Goal: Answer question/provide support

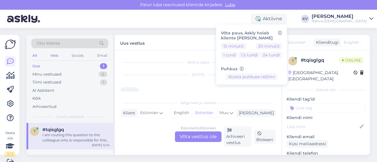
scroll to position [152, 0]
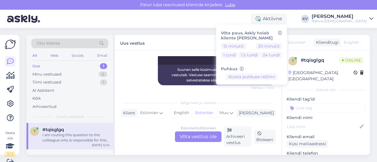
click at [168, 88] on div "AI Assistent I am routing this question to the colleague who is responsible for…" at bounding box center [198, 63] width 155 height 57
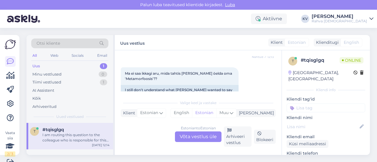
scroll to position [93, 0]
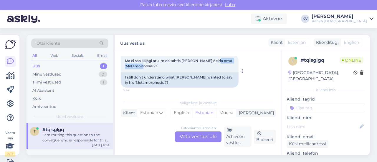
drag, startPoint x: 157, startPoint y: 68, endPoint x: 130, endPoint y: 65, distance: 27.8
click at [130, 65] on div "Ma ei saa ikkagi aru, mida tahtis [PERSON_NAME] öelda oma 'Metamorfoosis'?? 12:…" at bounding box center [180, 64] width 118 height 18
click at [134, 63] on span "Ma ei saa ikkagi aru, mida tahtis [PERSON_NAME] öelda oma 'Metamorfoosis'??" at bounding box center [179, 64] width 108 height 10
drag, startPoint x: 161, startPoint y: 61, endPoint x: 154, endPoint y: 66, distance: 8.8
click at [154, 66] on span "Ma ei saa ikkagi aru, mida tahtis [PERSON_NAME] öelda oma 'Metamorfoosis'??" at bounding box center [179, 64] width 108 height 10
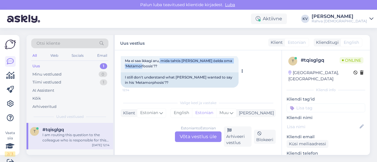
copy span "mida tahtis [PERSON_NAME] öelda oma 'Metamorfoosis'?"
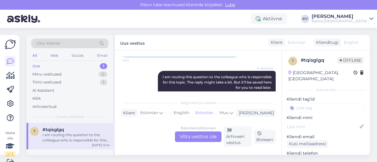
scroll to position [152, 0]
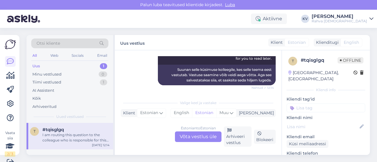
click at [200, 138] on div "Estonian to Estonian Võta vestlus üle" at bounding box center [198, 137] width 47 height 11
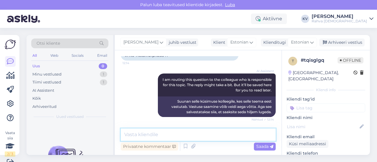
click at [185, 133] on textarea at bounding box center [198, 135] width 155 height 12
paste textarea "Aitäh küsimuse eest! Kahjuks meie klienditugi ei paku kirjanduslikke analüüse –…"
type textarea "Aitäh küsimuse eest! Kahjuks meie klienditugi ei paku kirjanduslikke analüüse –…"
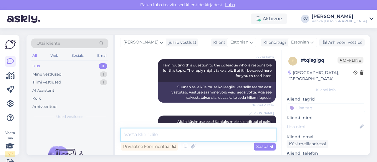
scroll to position [9, 0]
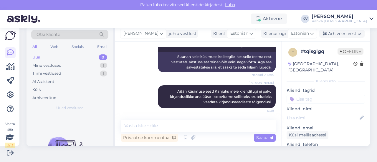
click at [315, 95] on input at bounding box center [326, 99] width 79 height 9
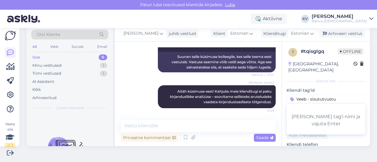
type input "Veeb - sisututvustus"
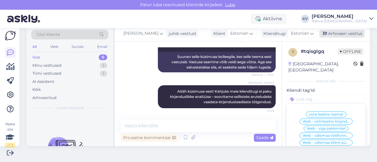
click at [335, 36] on div "Arhiveeri vestlus" at bounding box center [342, 34] width 45 height 8
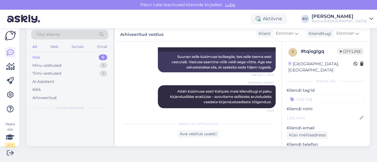
scroll to position [159, 0]
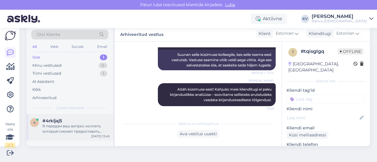
click at [67, 118] on div "#4rkljaj5" at bounding box center [75, 120] width 67 height 5
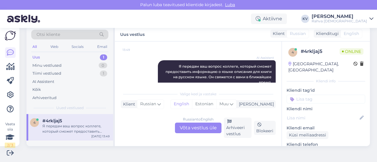
scroll to position [177, 0]
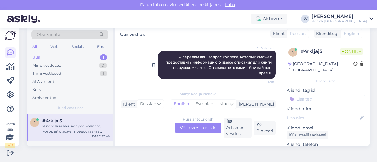
click at [179, 56] on span "Я передам ваш вопрос коллеге, который сможет предоставить информацию о языке оп…" at bounding box center [219, 65] width 107 height 20
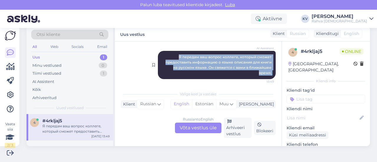
click at [179, 56] on span "Я передам ваш вопрос коллеге, который сможет предоставить информацию о языке оп…" at bounding box center [219, 65] width 107 height 20
copy div "Я передам ваш вопрос коллеге, который сможет предоставить информацию о языке оп…"
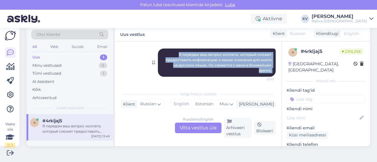
scroll to position [180, 0]
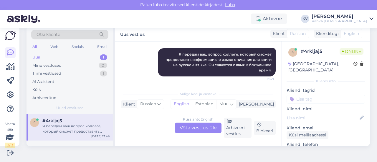
click at [185, 129] on div "Russian to English Võta vestlus üle" at bounding box center [198, 128] width 47 height 11
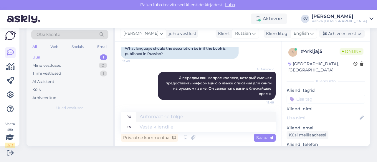
scroll to position [156, 0]
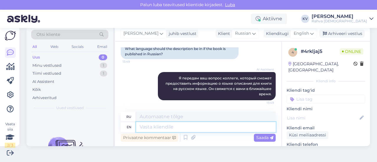
click at [181, 127] on textarea at bounding box center [206, 127] width 140 height 10
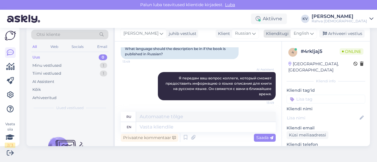
click at [304, 35] on span "English" at bounding box center [301, 33] width 15 height 6
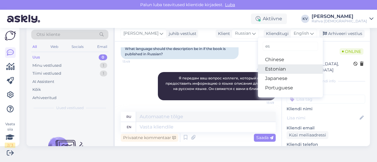
type input "es"
click at [279, 71] on link "Estonian" at bounding box center [290, 69] width 65 height 9
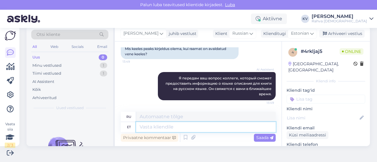
click at [190, 128] on textarea at bounding box center [206, 127] width 140 height 10
type textarea "Võite k"
type textarea "Ты можешь"
type textarea "Võite kirjelduse r"
type textarea "Вы можете описать"
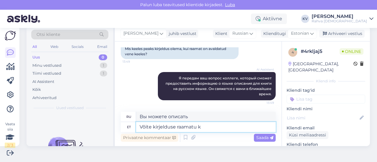
type textarea "Võite kirjelduse raamatu ko"
type textarea "Вы можете прочитать описание книги."
type textarea "Võite kirjelduse raamatu kot"
type textarea "Описание книги можно прочитать здесь."
type textarea "Võite kirjelduse raamatu kohta ed"
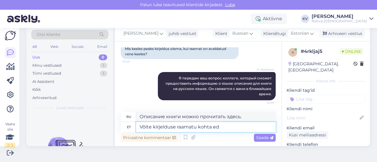
type textarea "Вы можете получить описание книги."
type textarea "Võite kirjelduse raamatu kohta edastada ve"
type textarea "Вы можете предоставить описание книги."
type textarea "Võite kirjelduse raamatu kohta edastada vene ke"
type textarea "Вы можете предоставить описание книги на русском языке."
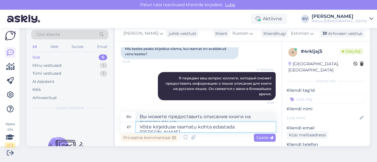
scroll to position [161, 0]
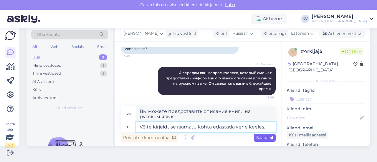
type textarea "Võite kirjelduse raamatu kohta edastada vene keeles."
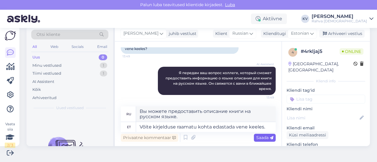
click at [256, 138] on span "Saada" at bounding box center [264, 137] width 17 height 5
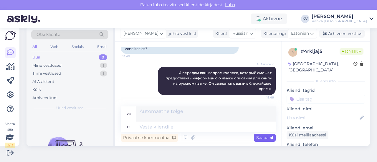
scroll to position [196, 0]
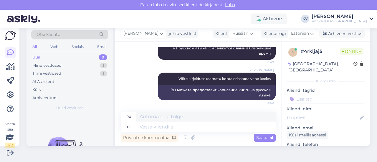
click at [292, 95] on input at bounding box center [326, 99] width 79 height 9
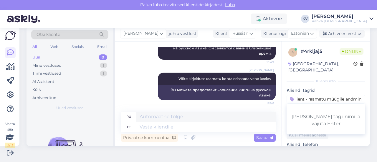
scroll to position [0, 21]
type input "Muu klient - raamatu müügile andmine"
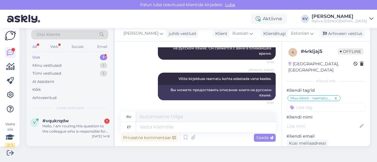
click at [63, 51] on div "All Web Socials Email" at bounding box center [69, 47] width 77 height 9
click at [62, 57] on div "Uus 1" at bounding box center [69, 57] width 77 height 8
click at [82, 127] on div "Hello, I am routing this question to the colleague who is responsible for this …" at bounding box center [75, 129] width 67 height 11
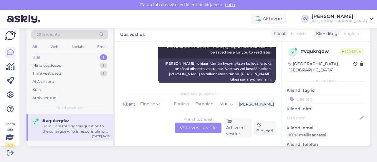
scroll to position [92, 0]
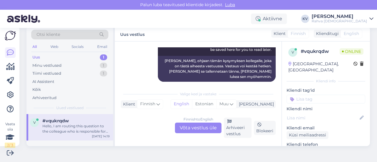
click at [190, 126] on div "Finnish to English Võta vestlus üle" at bounding box center [198, 128] width 47 height 11
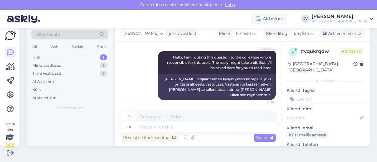
scroll to position [68, 0]
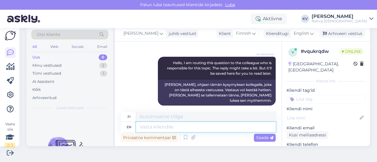
click at [190, 125] on textarea at bounding box center [206, 127] width 140 height 10
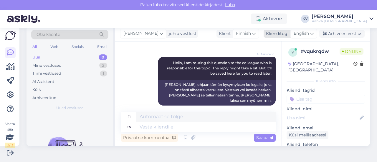
click at [305, 32] on div "English" at bounding box center [304, 33] width 27 height 9
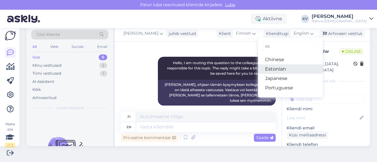
click at [274, 69] on link "Estonian" at bounding box center [290, 69] width 65 height 9
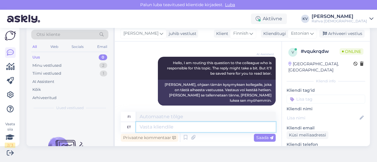
click at [194, 126] on textarea at bounding box center [206, 127] width 140 height 10
type textarea "Kui t"
type textarea "[PERSON_NAME]"
type textarea "Kui teil e"
type textarea "[PERSON_NAME] on"
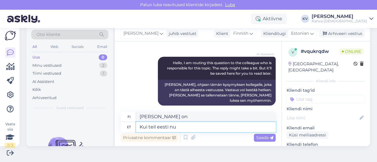
type textarea "Kui teil eesti num"
type textarea "[PERSON_NAME] on vironkielinen"
type textarea "Kui teil eesti numbrit ei o"
type textarea "[PERSON_NAME] on virolainen numero"
type textarea "Kui teil eesti numbrit ei ole"
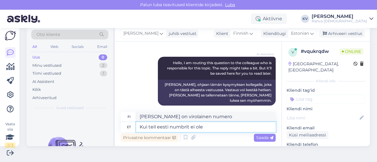
type textarea "[PERSON_NAME] ei ole virolaista numeroa"
type textarea "Kui teil eesti numbrit ei ole, siis"
type textarea "[PERSON_NAME] ei ole virolaista numeroa,"
type textarea "Kui teil eesti numbrit ei ole, siis sis"
type textarea "[PERSON_NAME] ei ole virolaista numeroa, niin"
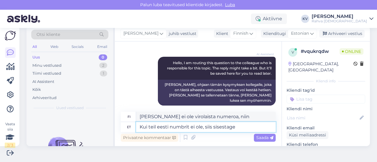
type textarea "Kui teil eesti numbrit ei ole, siis sisestage"
type textarea "[PERSON_NAME] ei ole virolaista numeroa, [PERSON_NAME]"
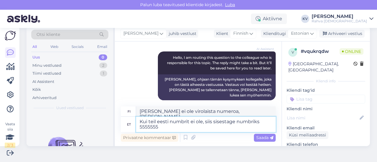
type textarea "Kui teil eesti numbrit ei ole, siis sisestage numbriks 5555555"
type textarea "[PERSON_NAME] ei ole virolaista numeroa, syötä 5555555"
type textarea "Kui teil eesti numbrit ei ole, siis sisestage numbriks 5555555 ja"
type textarea "[PERSON_NAME] ei ole virolaista numeroa, syötä 5555555 ja"
type textarea "Kui teil eesti numbrit ei ole, siis sisestage numbriks 5555555"
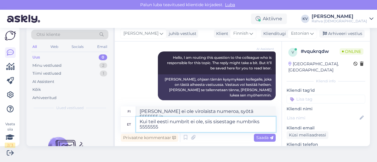
type textarea "[PERSON_NAME] ei ole virolaista numeroa, syötä 5555555"
type textarea "Kui teil eesti numbrit ei ole, siis sisestage numbriks 5555555 aga"
type textarea "[PERSON_NAME] ei ole virolaista numeroa, [PERSON_NAME] numeroksi 5555555."
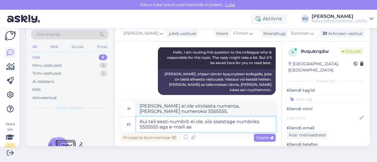
type textarea "Kui teil eesti numbrit ei ole, siis sisestage numbriks 5555555 aga e-maili aad"
type textarea "[PERSON_NAME] ei ole virolaista numeroa, [PERSON_NAME] numeroksi 5555555 tai sä…"
type textarea "Kui teil eesti numbrit ei ole, siis sisestage numbriks 5555555 aga e-maili aadr…"
type textarea "[PERSON_NAME] ei ole virolaista numeroa, [PERSON_NAME] numeroksi 5555555 ja säh…"
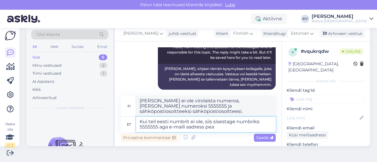
type textarea "Kui teil eesti numbrit ei ole, siis sisestage numbriks 5555555 aga e-maili aadr…"
type textarea "[PERSON_NAME] sinulla ei ole virolaista numeroa, [PERSON_NAME] numeroksi 555555…"
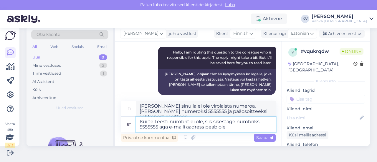
type textarea "Kui teil eesti numbrit ei ole, siis sisestage numbriks 5555555 aga e-maili aadr…"
type textarea "[PERSON_NAME] sinulla ei ole virolaista numeroa, [PERSON_NAME] numeroksi 555555…"
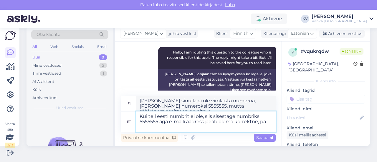
scroll to position [84, 0]
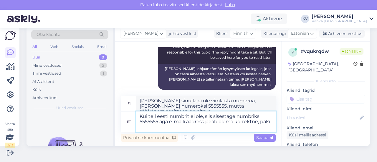
type textarea "Kui teil eesti numbrit ei ole, siis sisestage numbriks 5555555 aga e-maili aadr…"
type textarea "Jos sinulla ei ole virolaista numeroa, anna 5555555, mutta sähköpostiosoitteen …"
type textarea "Kui teil eesti numbrit ei ole, siis sisestage numbriks 5555555 aga e-maili aadr…"
type textarea "[PERSON_NAME] sinulla ei ole virolaista numeroa, [PERSON_NAME] numeroksi 555555…"
type textarea "Kui teil eesti numbrit ei ole, siis sisestage numbriks 5555555 aga e-maili aadr…"
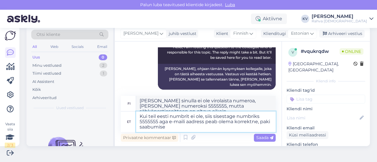
type textarea "[PERSON_NAME] sinulla ei ole virolaista numeroa, [PERSON_NAME] numeroksi 555555…"
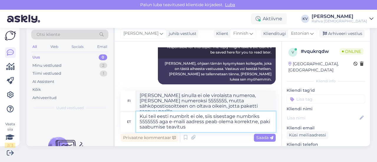
type textarea "Kui teil eesti numbrit ei ole, siis sisestage numbriks 5555555 aga e-maili aadr…"
type textarea "[PERSON_NAME] sinulla ei ole virolaista numeroa, [PERSON_NAME] numeroksi 555555…"
type textarea "Kui teil eesti numbrit ei ole, siis sisestage numbriks 5555555 aga e-maili aadr…"
type textarea "[PERSON_NAME] sinulla ei ole virolaista numeroa, [PERSON_NAME] numeroksi 555555…"
type textarea "Kui teil eesti numbrit ei ole, siis sisestage numbriks 5555555 aga e-maili aadr…"
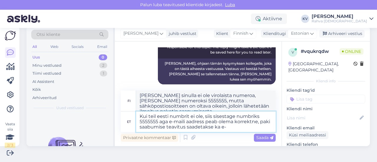
type textarea "[PERSON_NAME] sinulla ei ole virolaista numeroa, [PERSON_NAME] numeroksi 555555…"
type textarea "Kui teil eesti numbrit ei ole, siis sisestage numbriks 5555555 aga e-maili aadr…"
type textarea "[PERSON_NAME] sinulla ei ole virolaista numeroa, [PERSON_NAME] numeroksi 555555…"
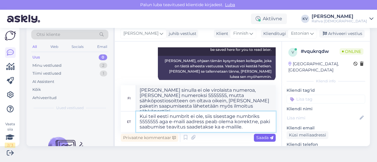
type textarea "Kui teil eesti numbrit ei ole, siis sisestage numbriks 5555555 aga e-maili aadr…"
click at [270, 137] on icon at bounding box center [272, 138] width 4 height 4
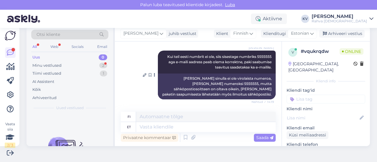
scroll to position [165, 0]
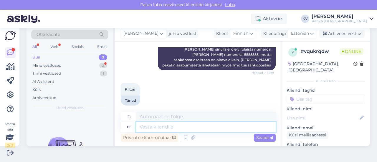
click at [172, 126] on textarea at bounding box center [206, 127] width 140 height 10
type textarea "Palun."
type textarea "Ole hyvä."
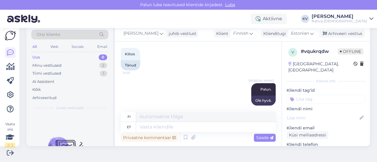
click at [310, 95] on input at bounding box center [326, 99] width 79 height 9
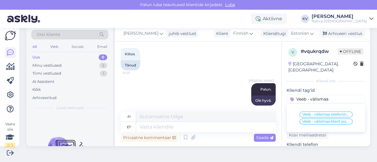
type input "Veeb - välismaa"
click at [322, 113] on span "Veeb - välismaa telefoninumber" at bounding box center [326, 115] width 47 height 4
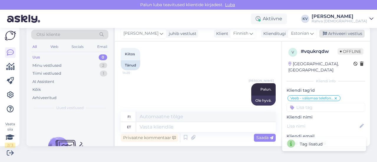
click at [344, 37] on div "Arhiveeri vestlus" at bounding box center [342, 34] width 45 height 8
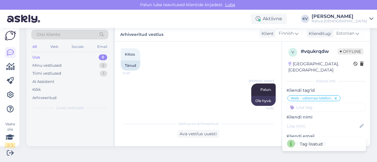
scroll to position [195, 0]
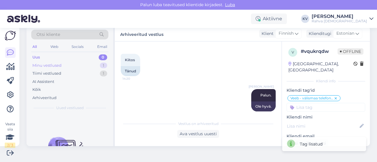
click at [60, 66] on div "Minu vestlused" at bounding box center [46, 66] width 29 height 6
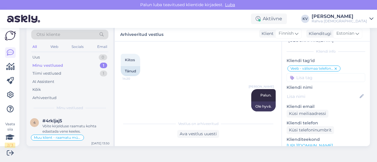
scroll to position [59, 0]
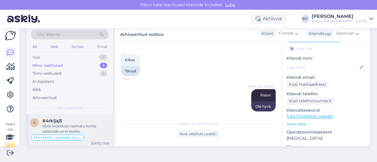
click at [62, 128] on div "Võite kirjelduse raamatu kohta edastada vene keeles." at bounding box center [75, 129] width 67 height 11
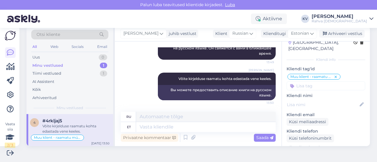
scroll to position [0, 0]
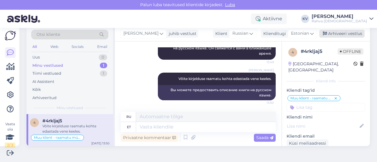
click at [342, 32] on div "Arhiveeri vestlus" at bounding box center [342, 34] width 45 height 8
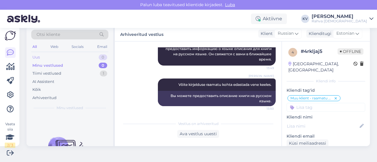
click at [80, 55] on div "Uus 0" at bounding box center [69, 57] width 77 height 8
